Goal: Find specific page/section: Find specific page/section

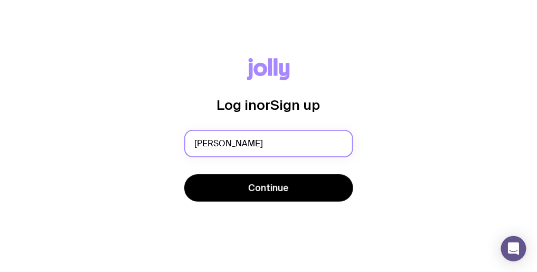
type input "[PERSON_NAME][EMAIL_ADDRESS][PERSON_NAME][DOMAIN_NAME]"
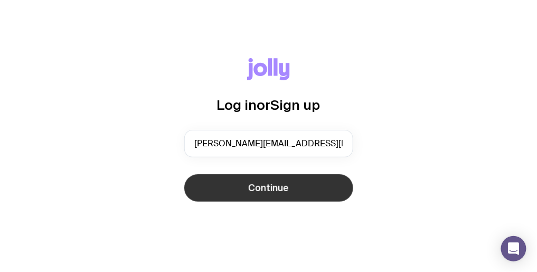
click at [219, 187] on button "Continue" at bounding box center [268, 187] width 169 height 27
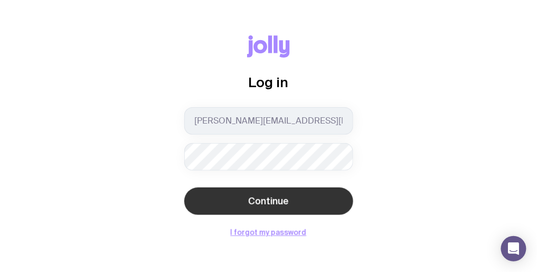
click at [233, 199] on button "Continue" at bounding box center [268, 200] width 169 height 27
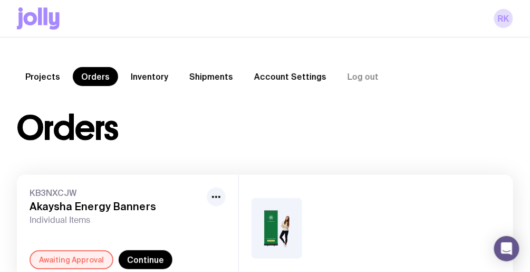
click at [151, 77] on link "Inventory" at bounding box center [149, 76] width 54 height 19
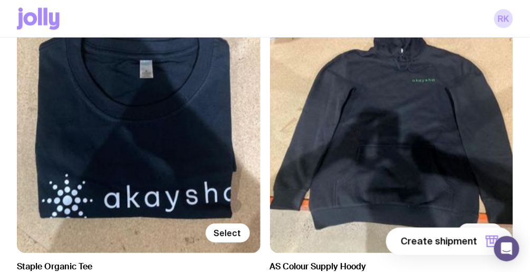
scroll to position [620, 0]
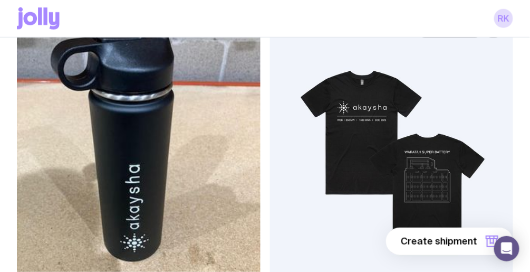
scroll to position [4597, 0]
